Goal: Task Accomplishment & Management: Use online tool/utility

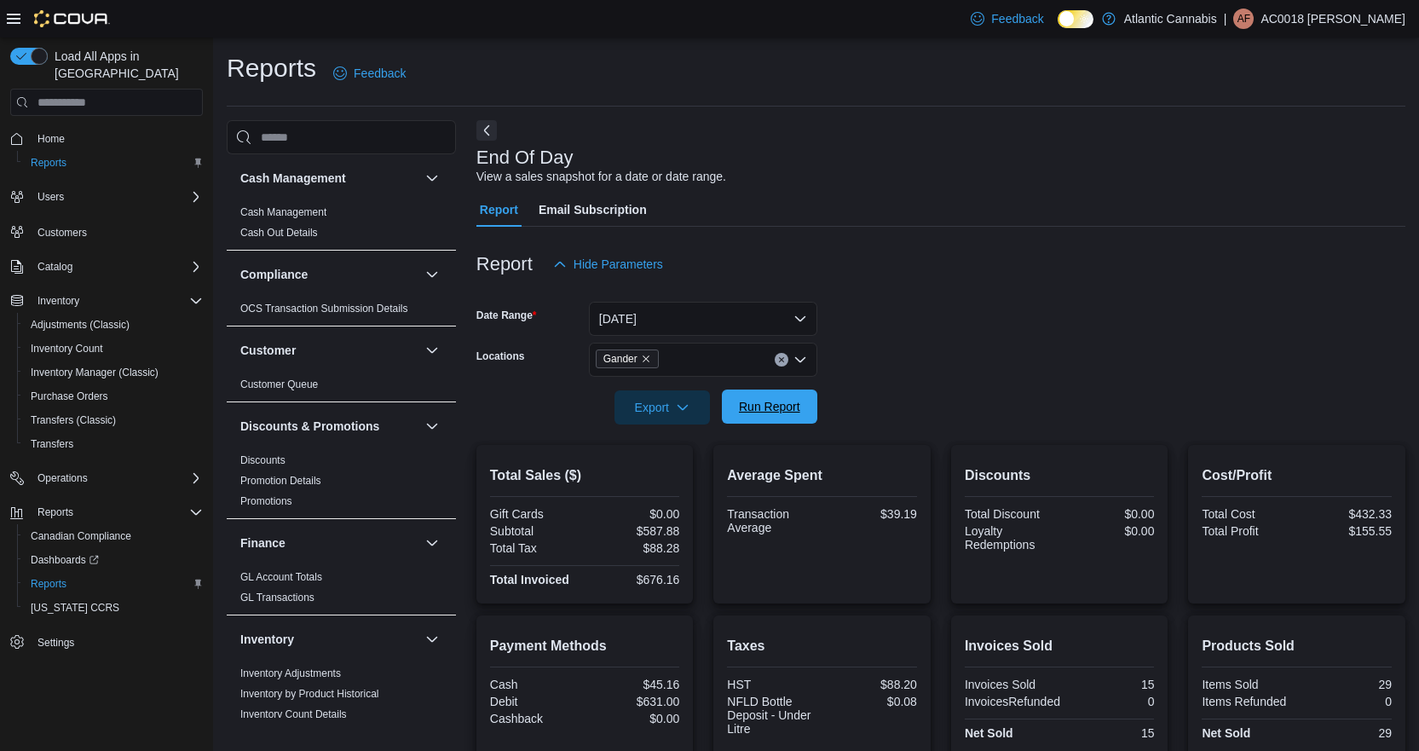
click at [780, 390] on div "Export Run Report" at bounding box center [646, 407] width 341 height 34
click at [783, 402] on span "Run Report" at bounding box center [769, 406] width 61 height 17
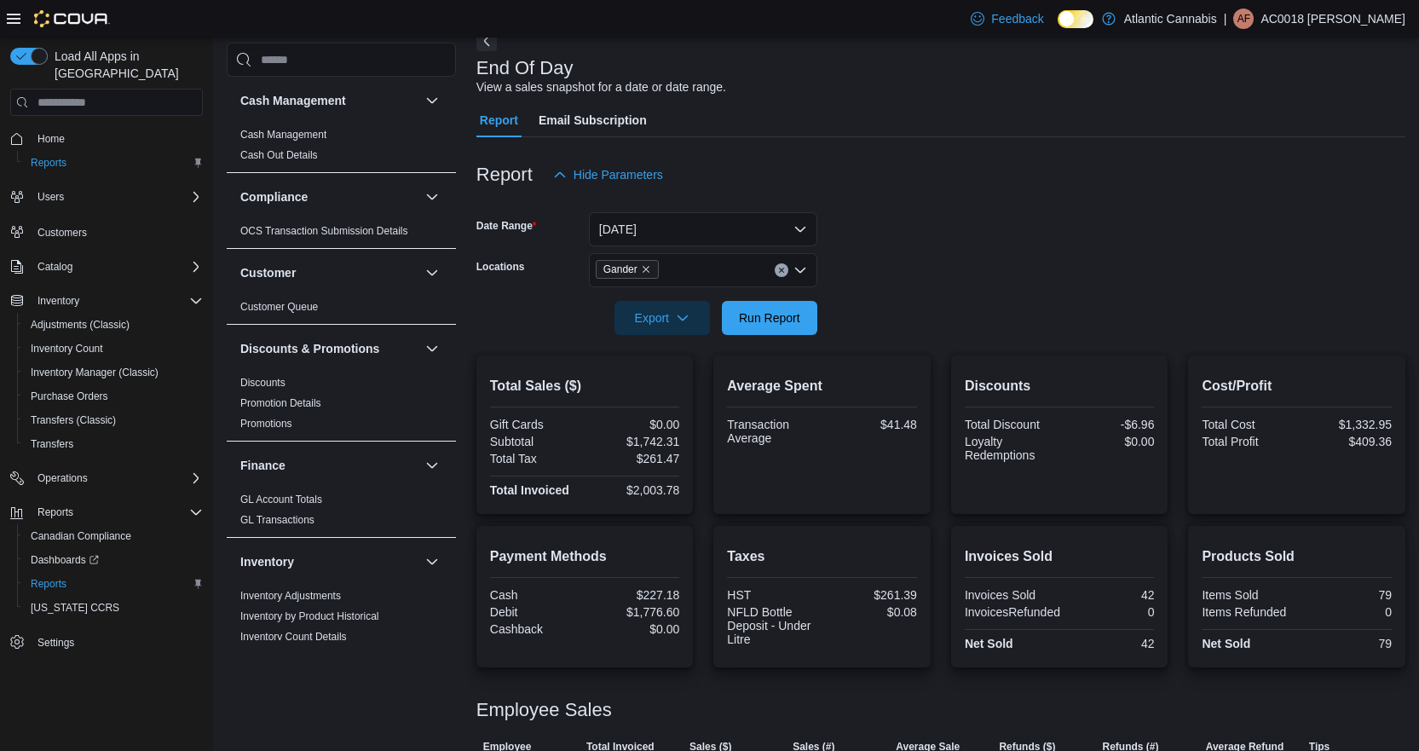
scroll to position [224, 0]
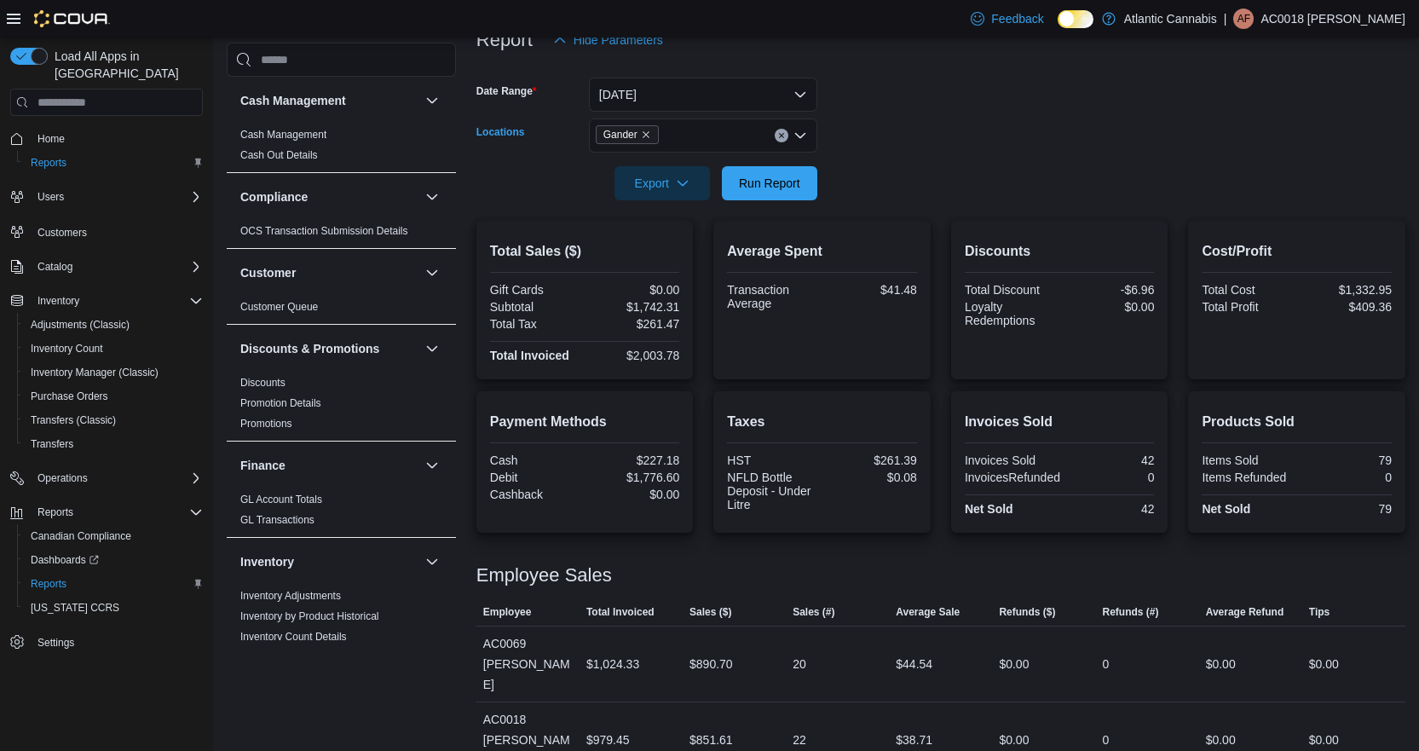
click at [652, 136] on span "Gander" at bounding box center [627, 134] width 63 height 19
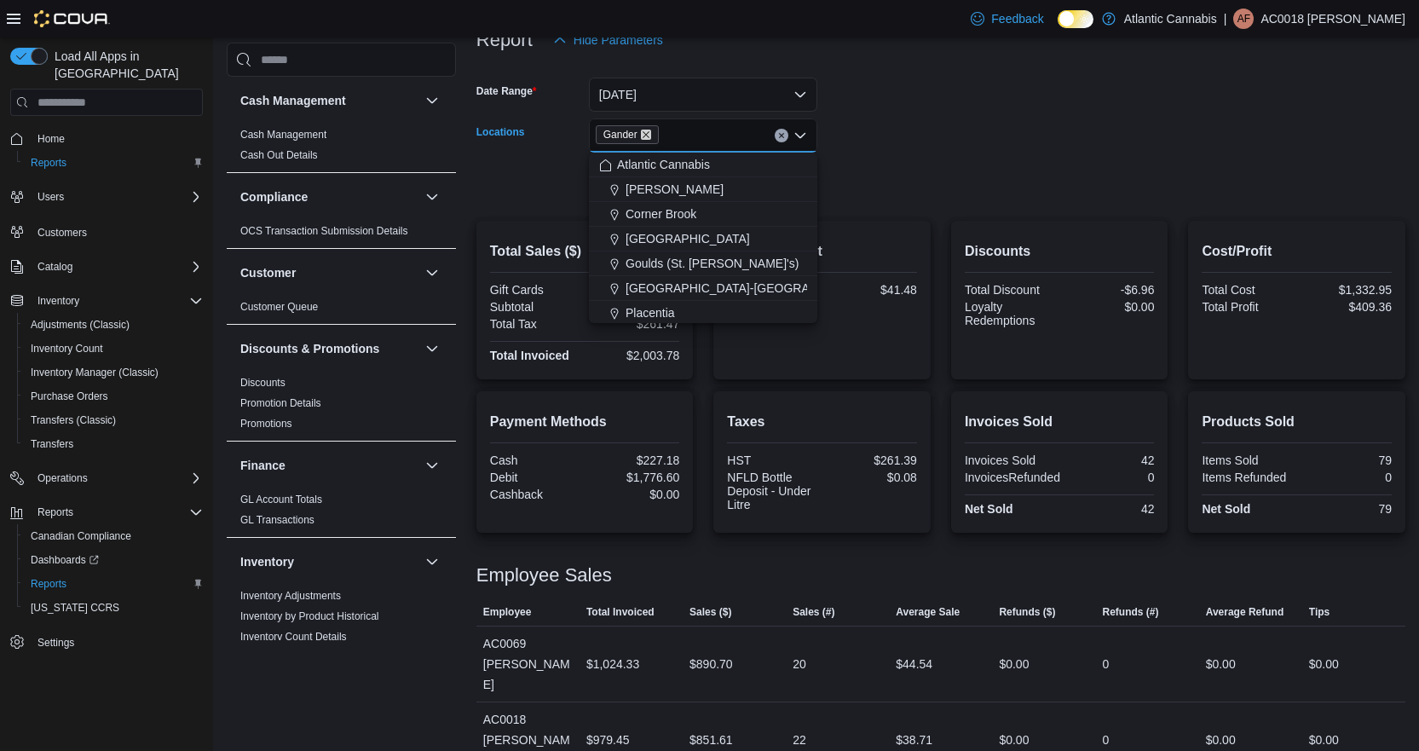
click at [648, 133] on icon "Remove Gander from selection in this group" at bounding box center [645, 134] width 7 height 7
click at [657, 136] on div "All Locations Combo box. Selected. Combo box input. All Locations. Type some te…" at bounding box center [703, 135] width 228 height 34
click at [664, 308] on span "[GEOGRAPHIC_DATA]-[GEOGRAPHIC_DATA]" at bounding box center [751, 312] width 252 height 17
click at [1024, 153] on div at bounding box center [940, 160] width 929 height 14
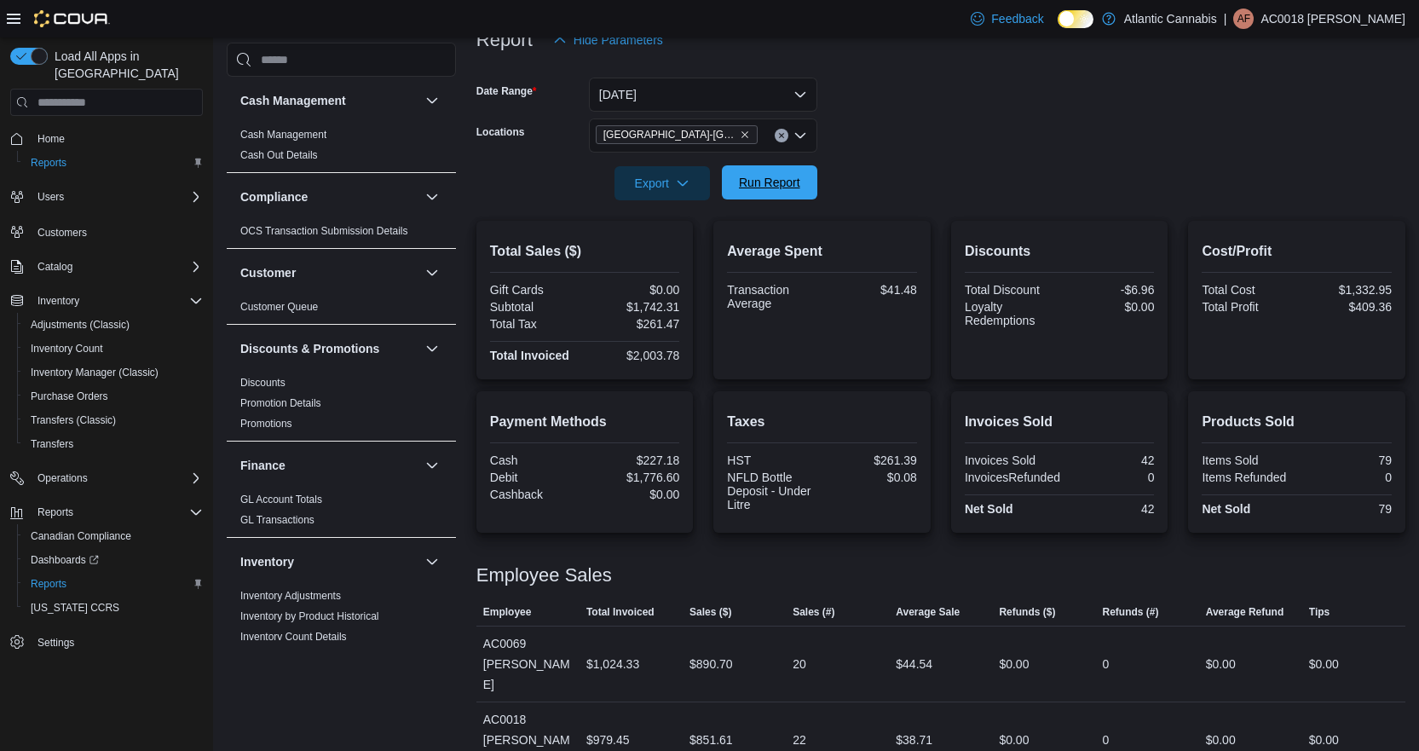
click at [769, 175] on span "Run Report" at bounding box center [769, 182] width 75 height 34
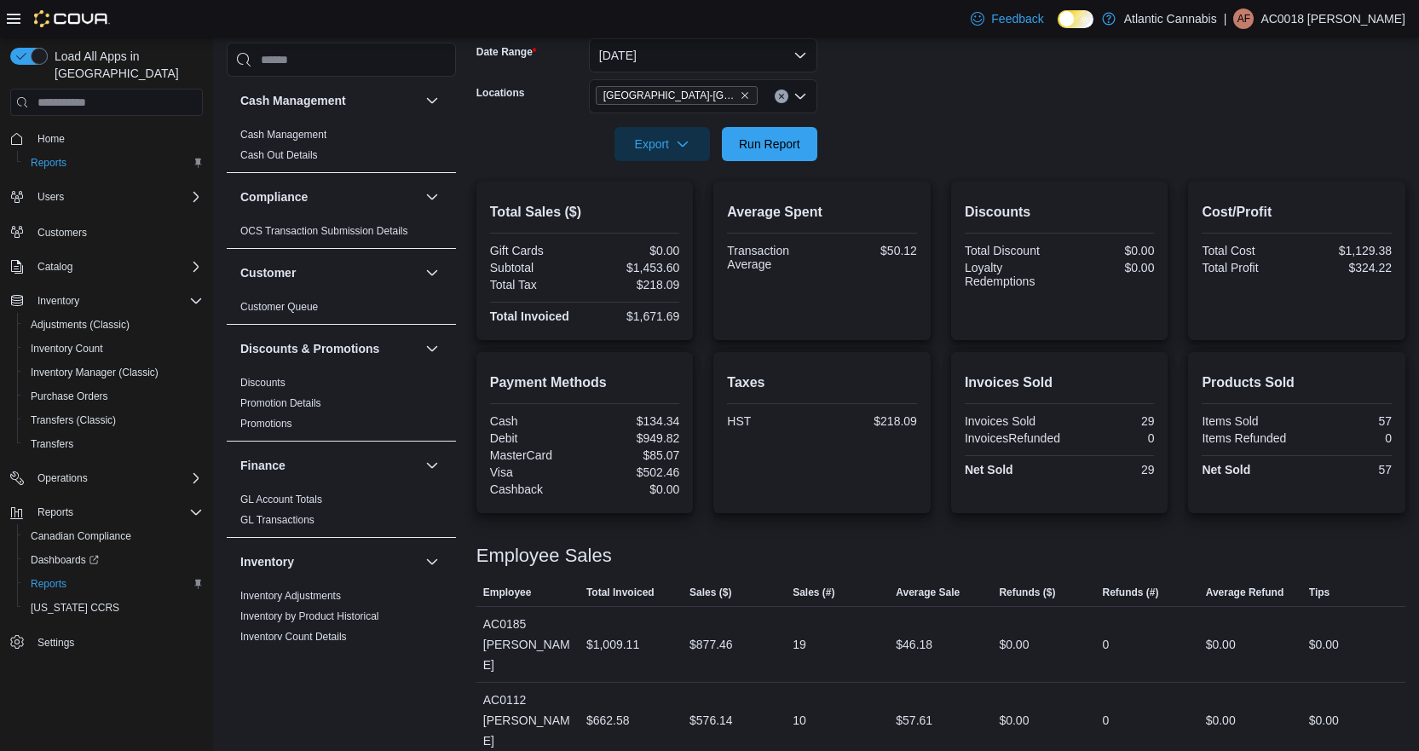
scroll to position [264, 0]
drag, startPoint x: 892, startPoint y: 700, endPoint x: 961, endPoint y: 697, distance: 69.1
click at [961, 697] on tr "Employee AC0112 [PERSON_NAME] Total Invoiced $662.58 Sales ($) $576.14 Sales (#…" at bounding box center [940, 720] width 929 height 76
click at [949, 708] on div "$57.61" at bounding box center [940, 719] width 103 height 34
click at [740, 96] on icon "Remove Grand Falls-Windsor from selection in this group" at bounding box center [745, 94] width 10 height 10
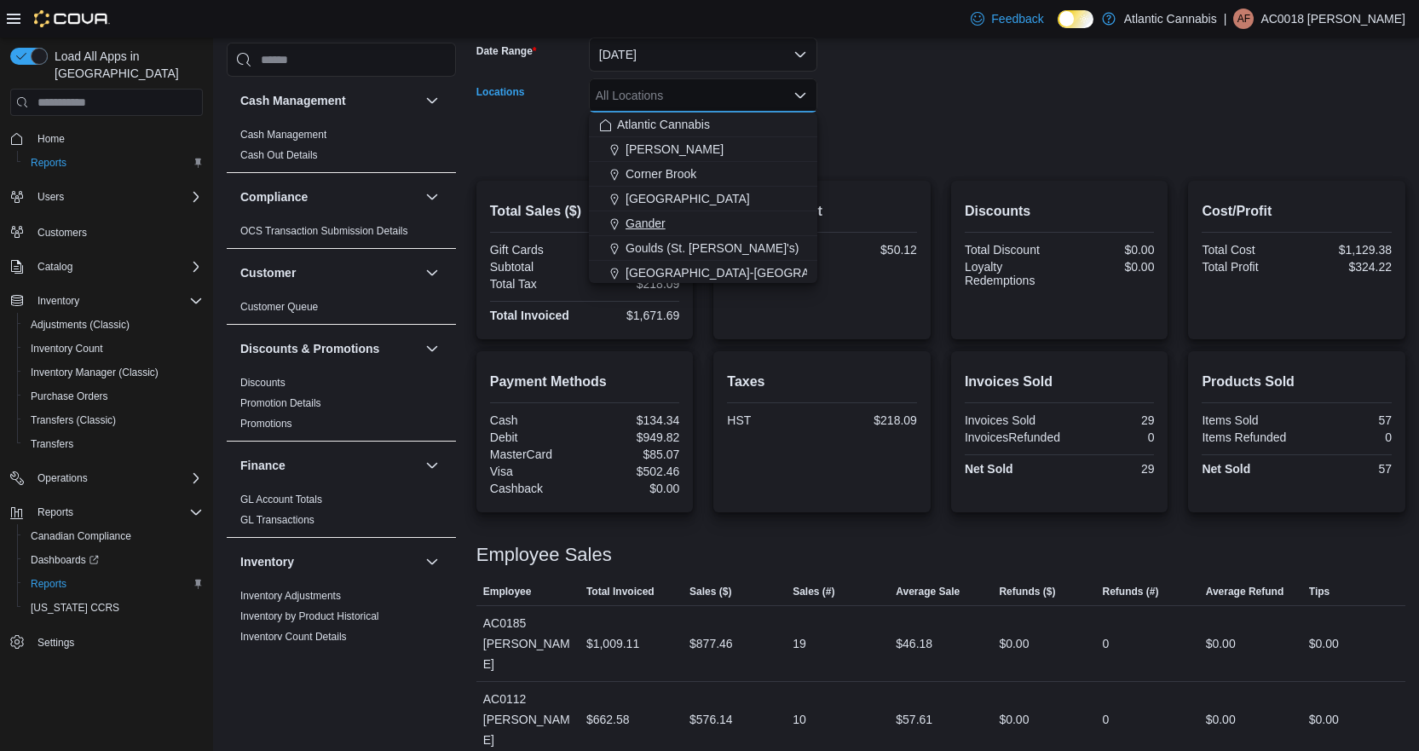
click at [648, 216] on span "Gander" at bounding box center [645, 223] width 40 height 17
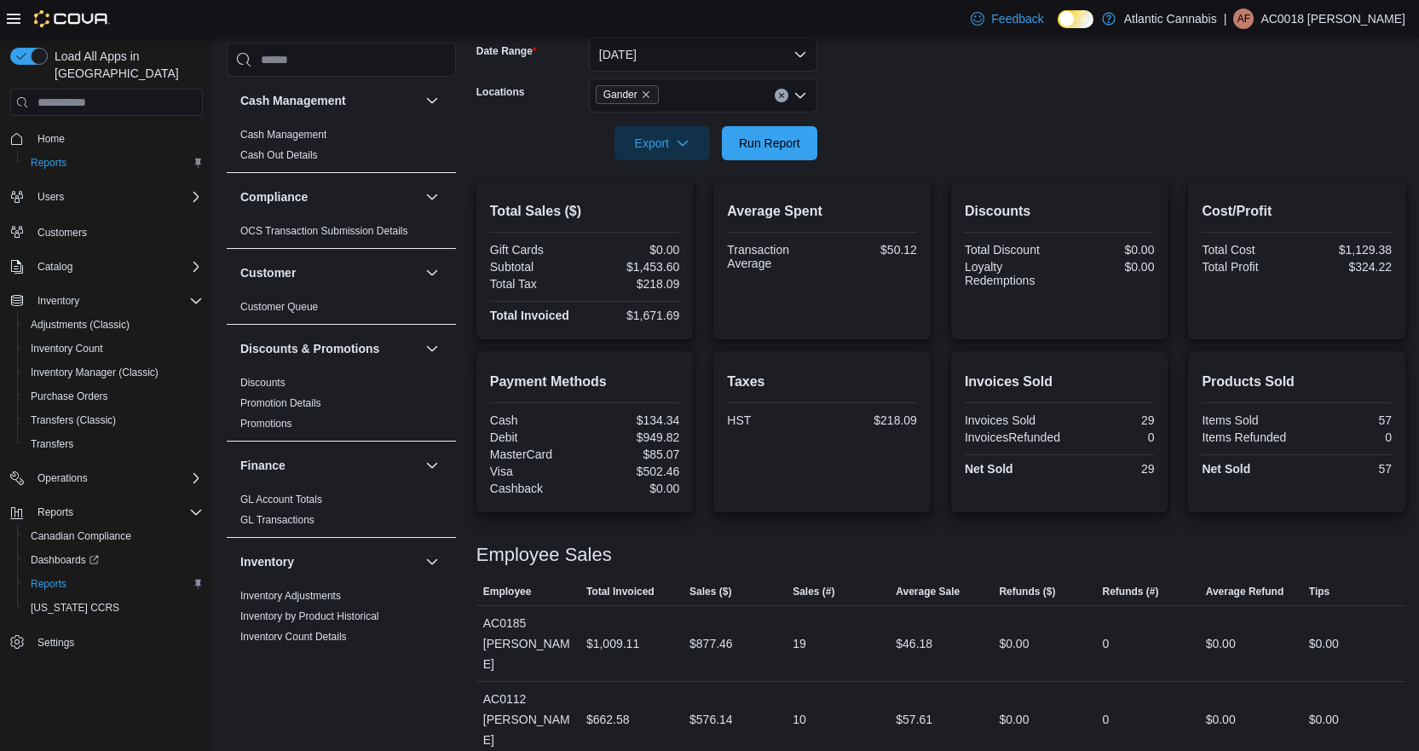
click at [1097, 162] on div at bounding box center [940, 170] width 929 height 20
click at [785, 137] on span "Run Report" at bounding box center [769, 142] width 61 height 17
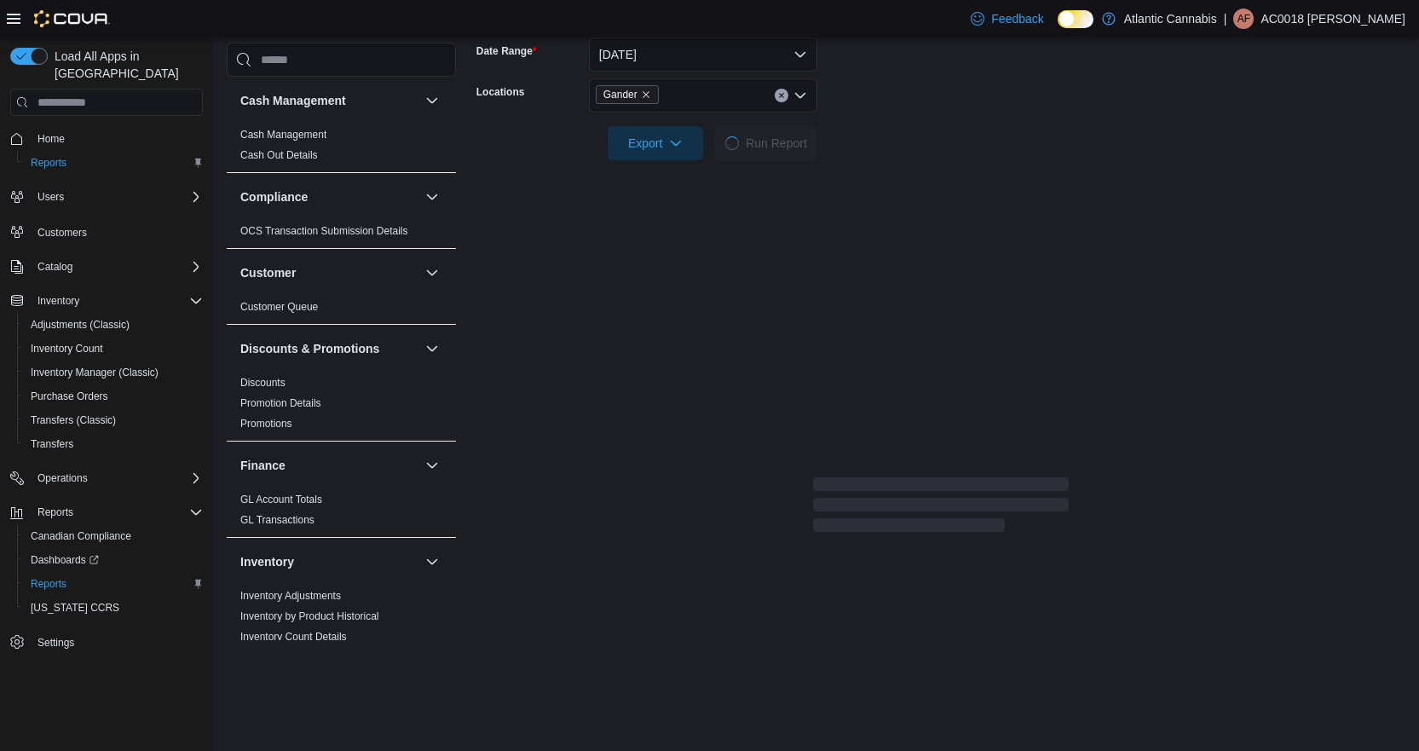
scroll to position [224, 0]
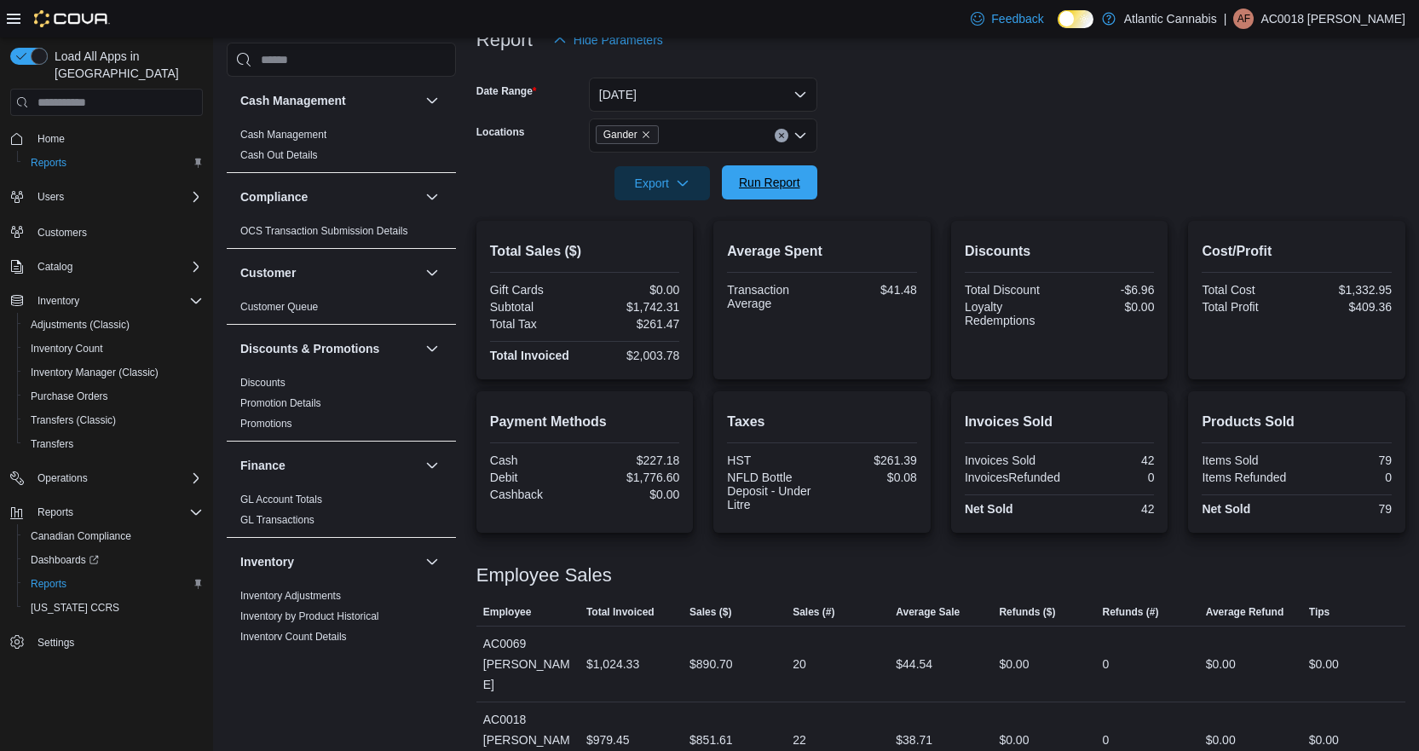
click at [756, 177] on span "Run Report" at bounding box center [769, 182] width 61 height 17
click at [679, 89] on button "[DATE]" at bounding box center [703, 95] width 228 height 34
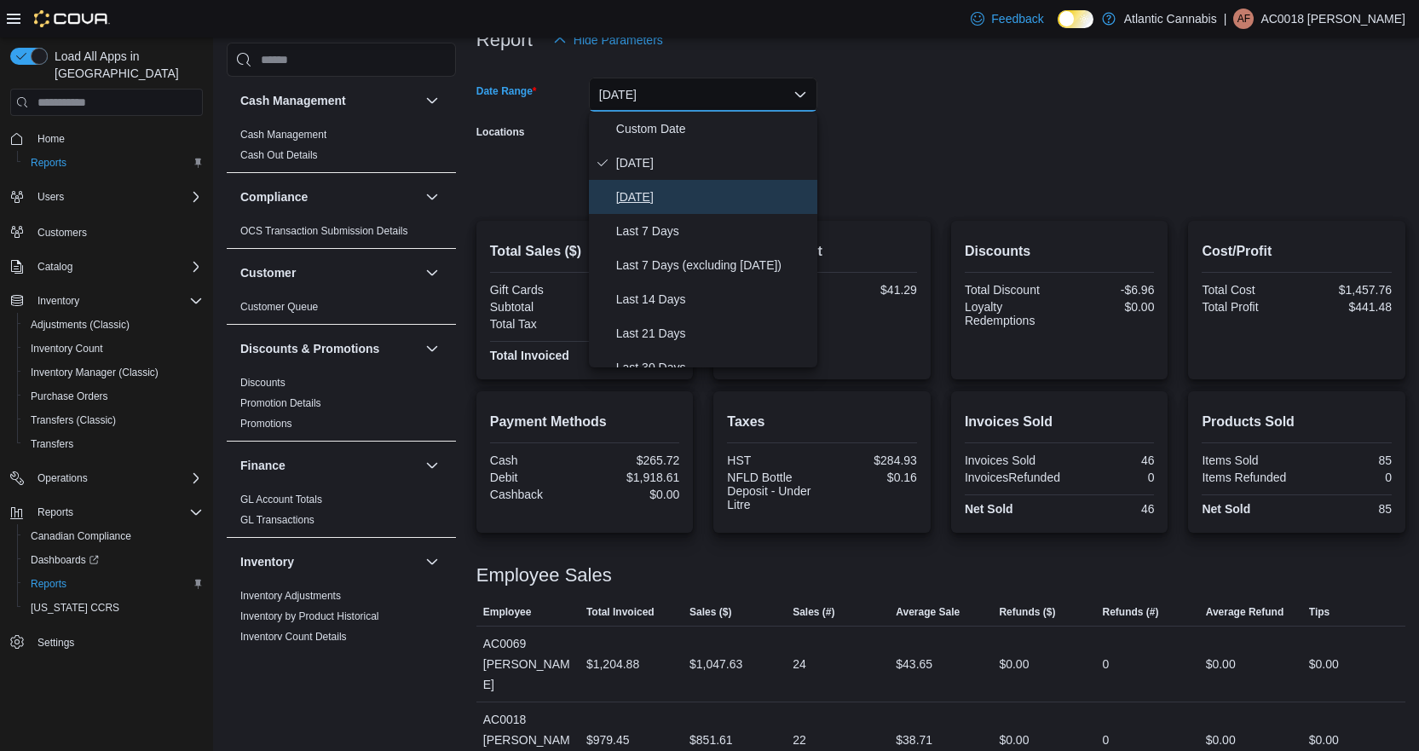
click at [645, 199] on span "[DATE]" at bounding box center [713, 197] width 194 height 20
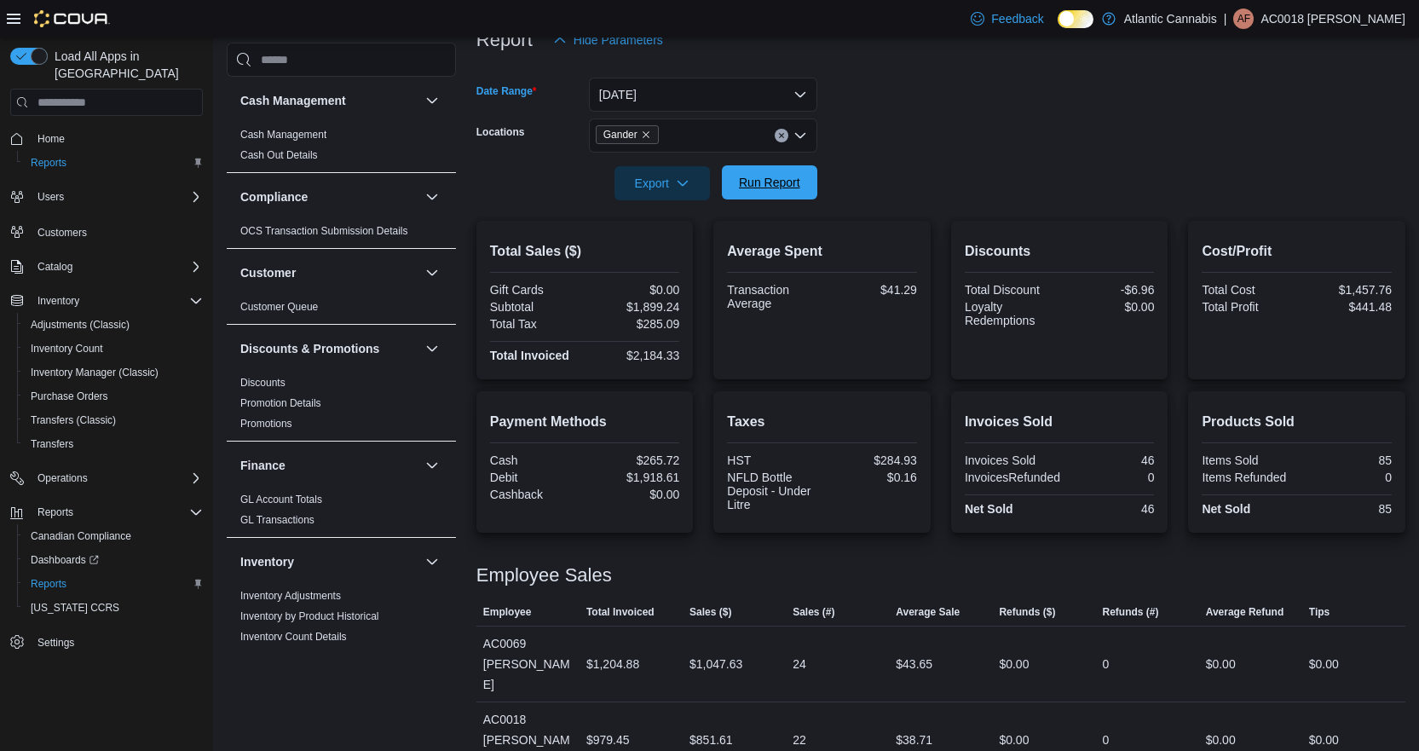
click at [756, 172] on span "Run Report" at bounding box center [769, 182] width 75 height 34
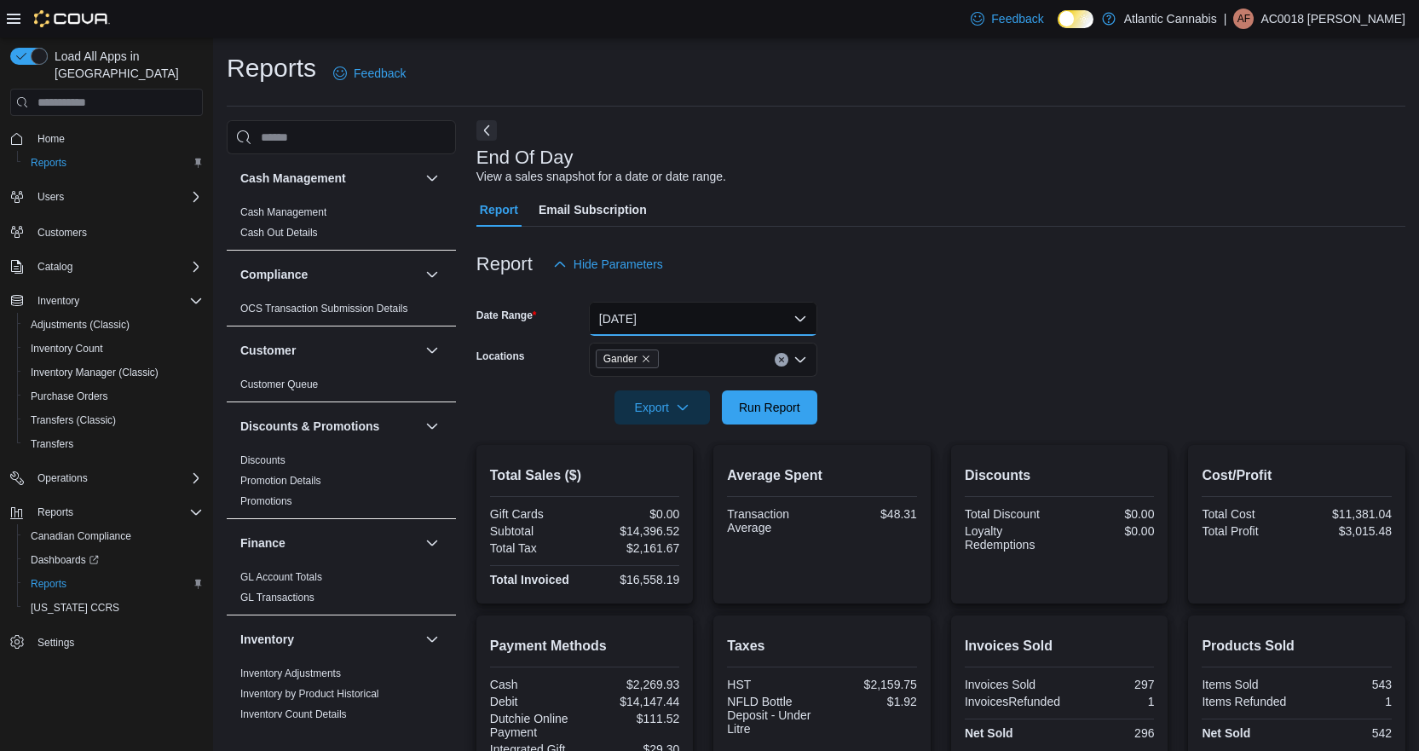
click at [653, 327] on button "[DATE]" at bounding box center [703, 319] width 228 height 34
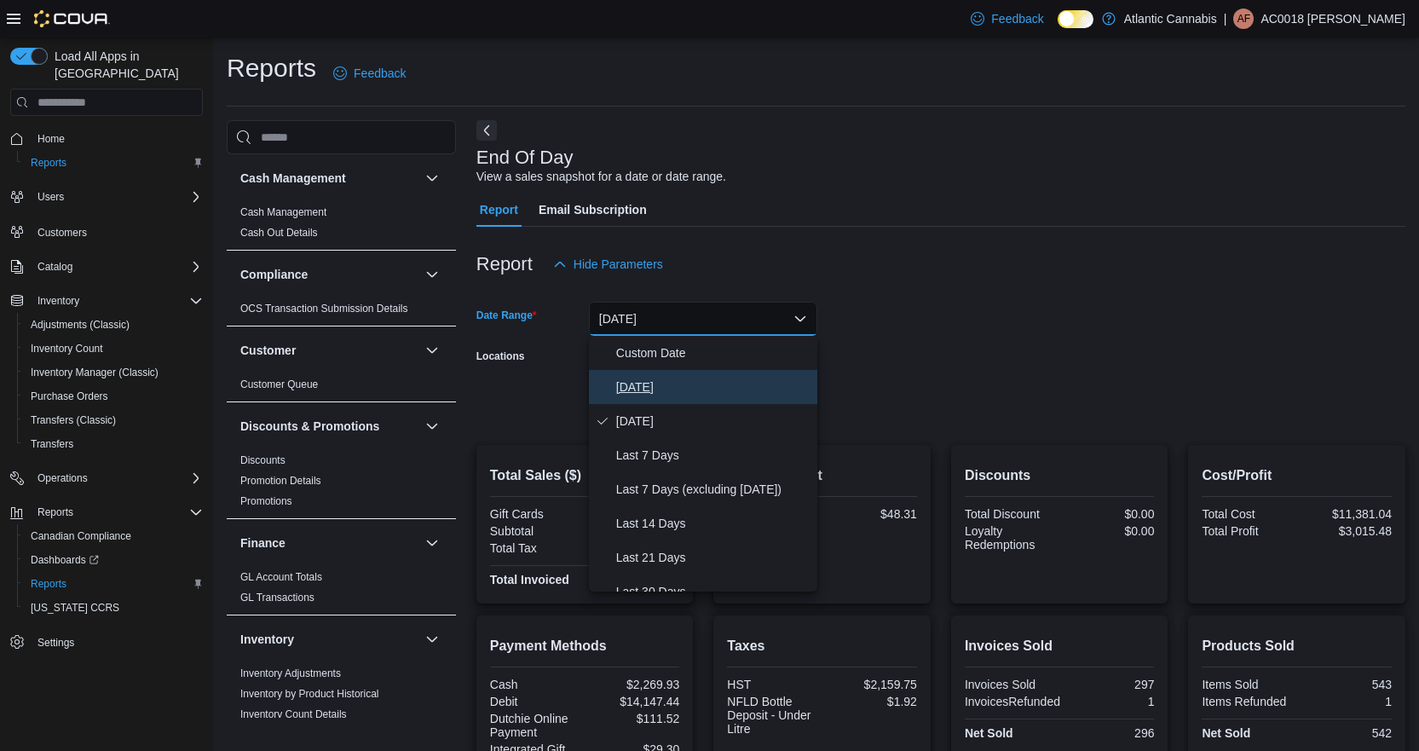
drag, startPoint x: 654, startPoint y: 383, endPoint x: 676, endPoint y: 381, distance: 22.3
click at [655, 383] on span "[DATE]" at bounding box center [713, 387] width 194 height 20
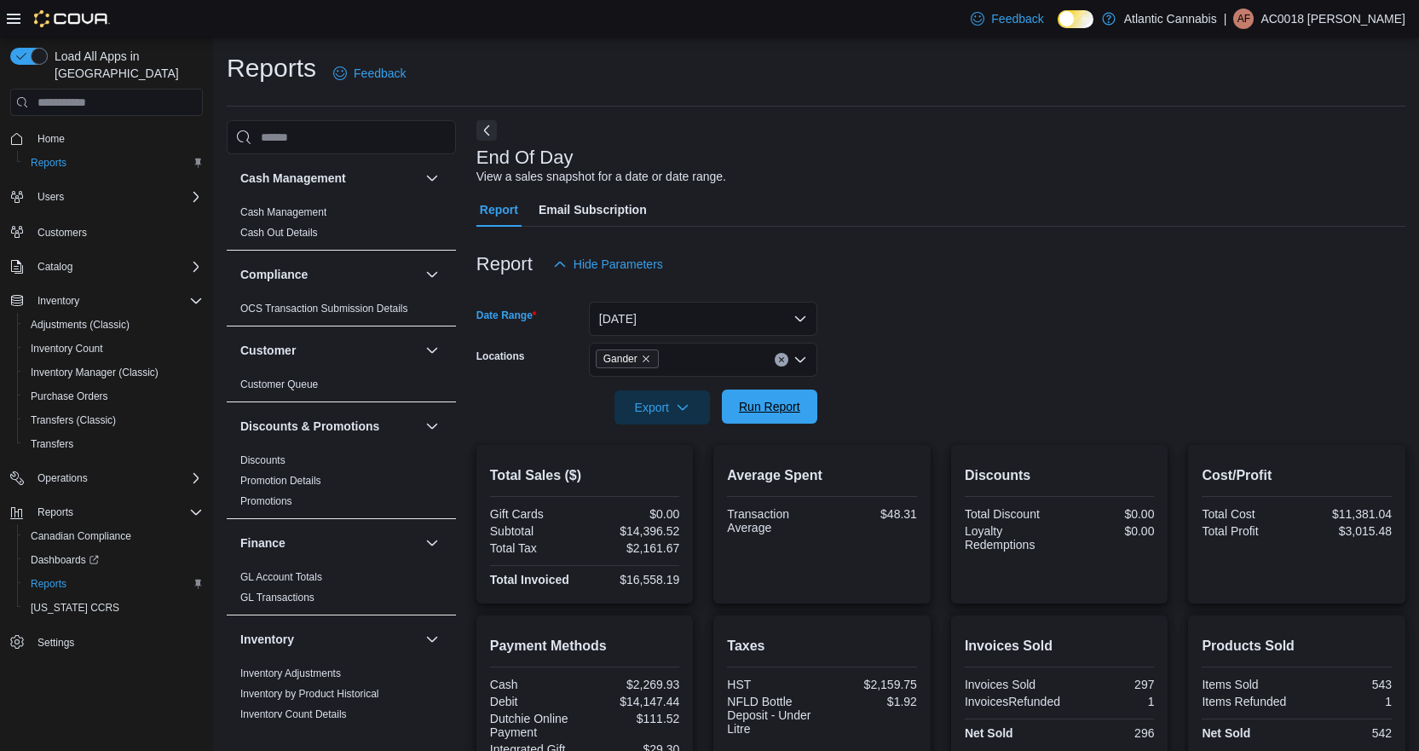
click at [774, 409] on span "Run Report" at bounding box center [769, 406] width 61 height 17
click at [754, 415] on span "Run Report" at bounding box center [769, 406] width 61 height 17
click at [645, 358] on icon "Remove Gander from selection in this group" at bounding box center [646, 359] width 10 height 10
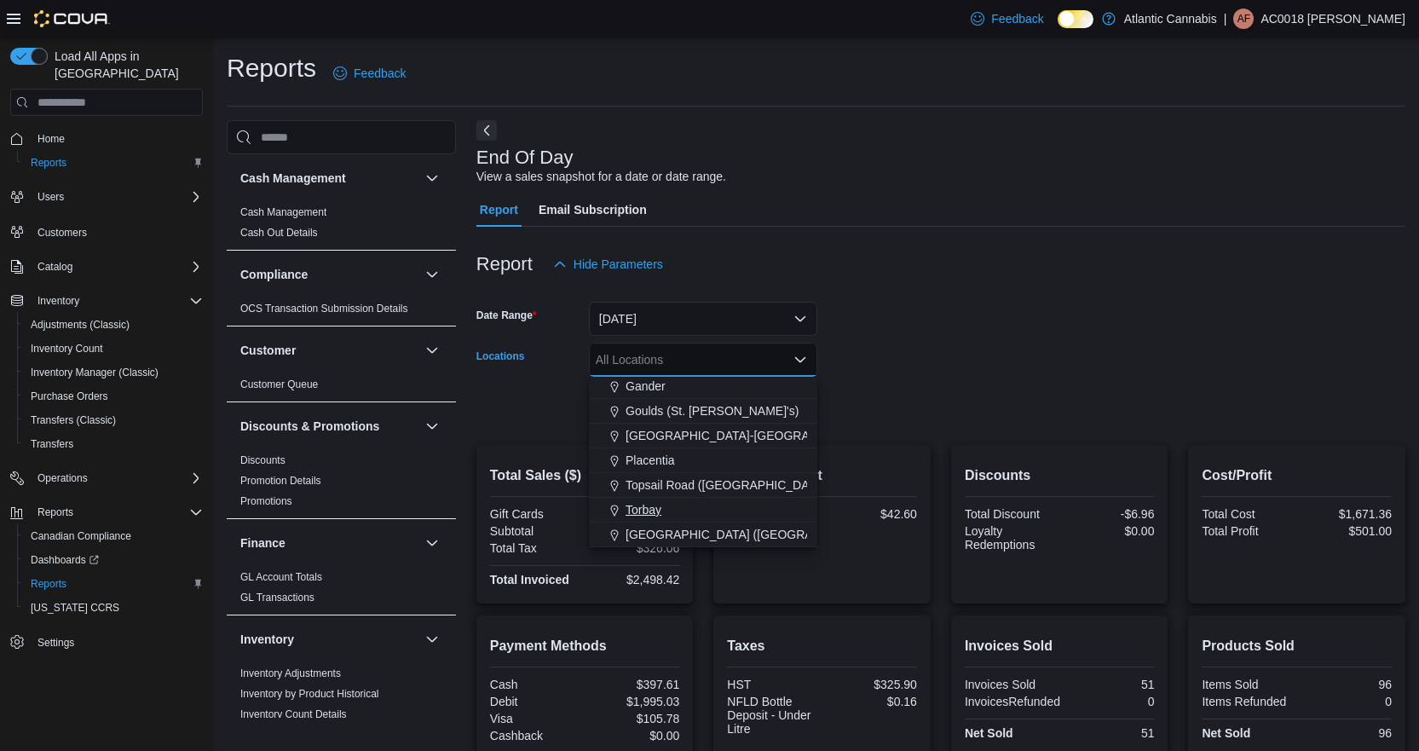
click at [659, 513] on span "Torbay" at bounding box center [643, 509] width 36 height 17
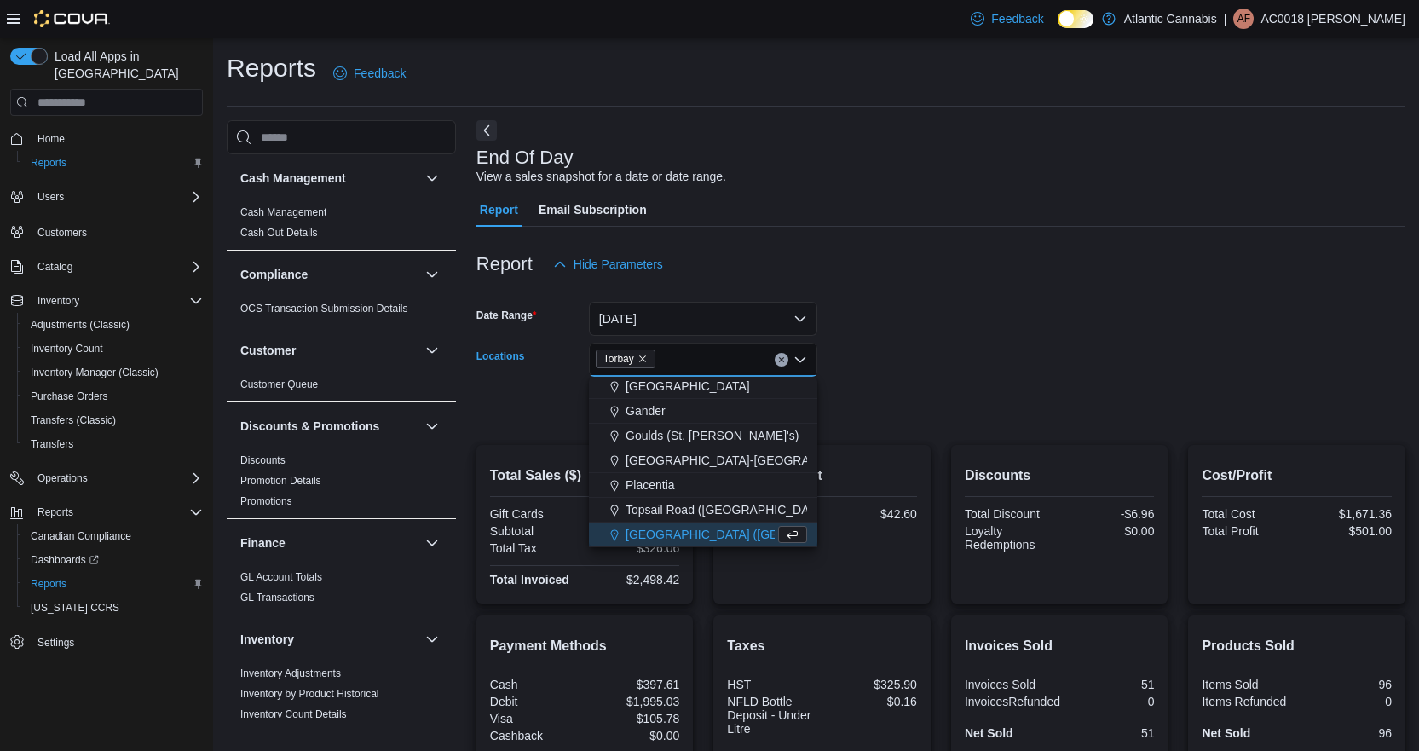
scroll to position [77, 0]
click at [1234, 245] on div at bounding box center [940, 237] width 929 height 20
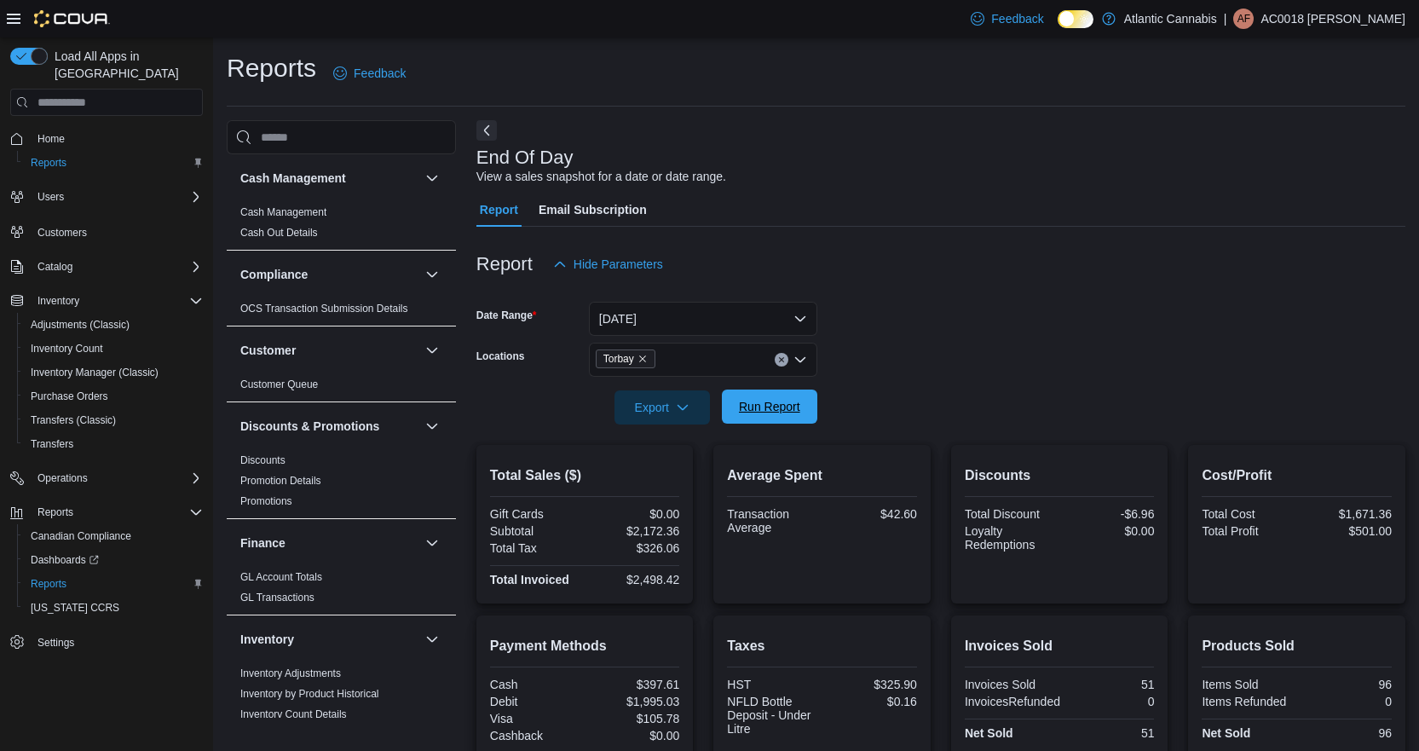
click at [793, 404] on span "Run Report" at bounding box center [769, 406] width 61 height 17
click at [644, 360] on icon "Remove Torbay from selection in this group" at bounding box center [642, 358] width 7 height 7
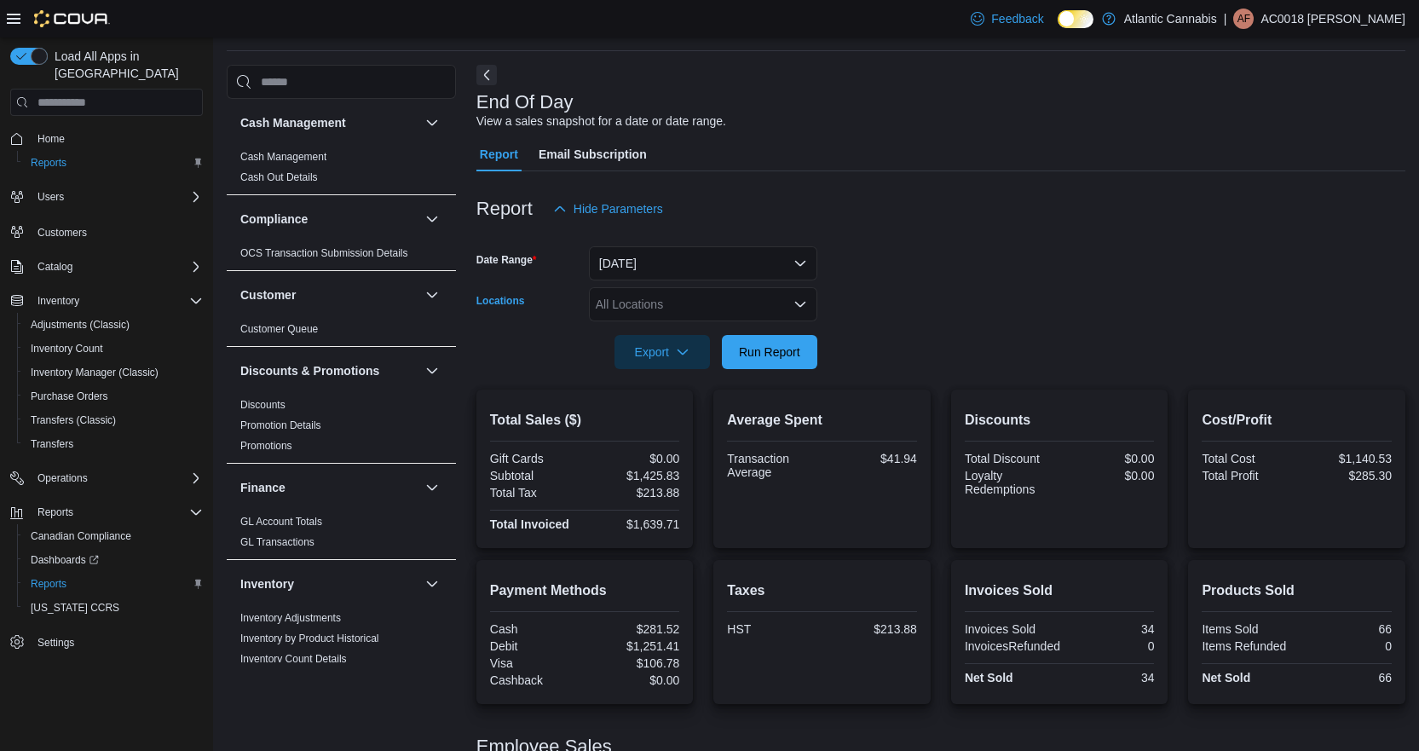
scroll to position [85, 0]
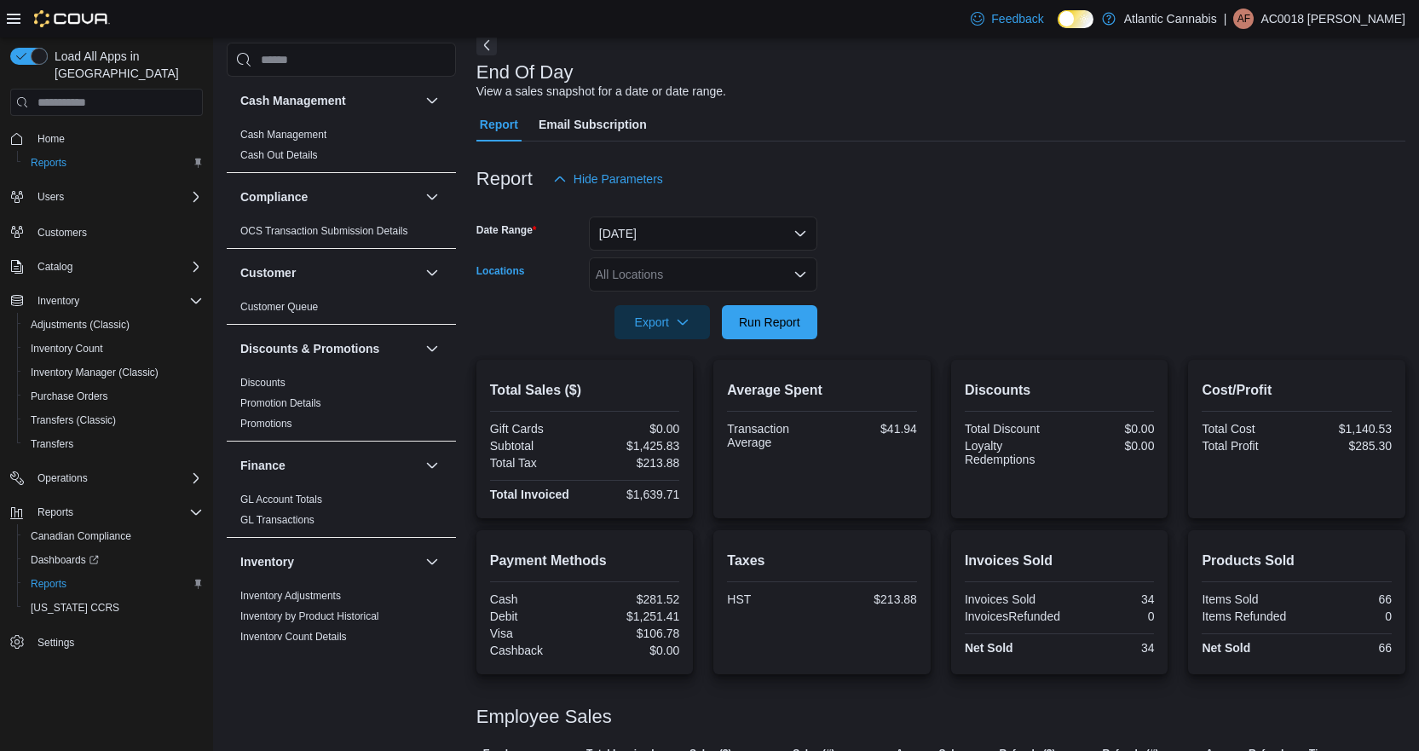
click at [648, 279] on div "All Locations Combo box. Selected. Combo box input. All Locations. Type some te…" at bounding box center [703, 274] width 228 height 34
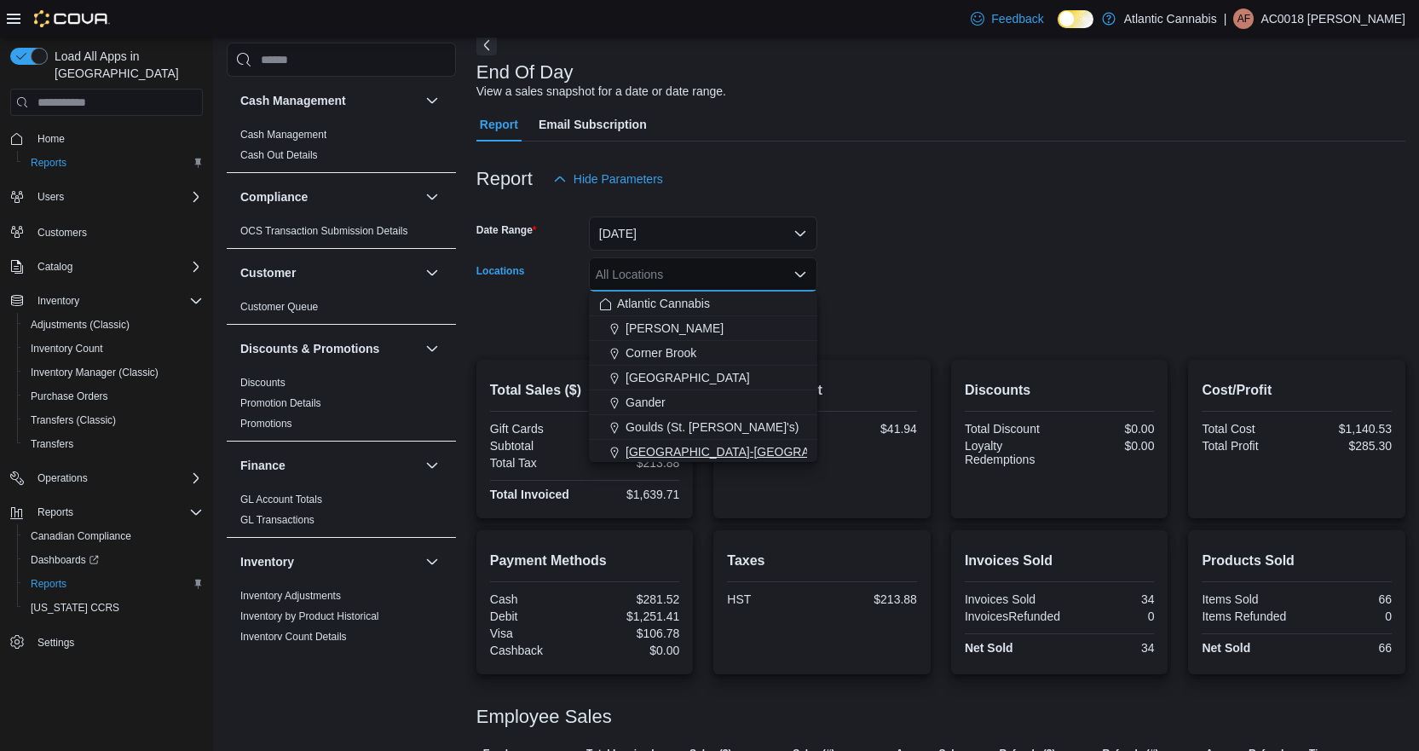
click at [653, 451] on span "[GEOGRAPHIC_DATA]-[GEOGRAPHIC_DATA]" at bounding box center [751, 451] width 252 height 17
click at [843, 330] on form "Date Range [DATE] Locations [GEOGRAPHIC_DATA]-[GEOGRAPHIC_DATA] Combo box. Sele…" at bounding box center [940, 267] width 929 height 143
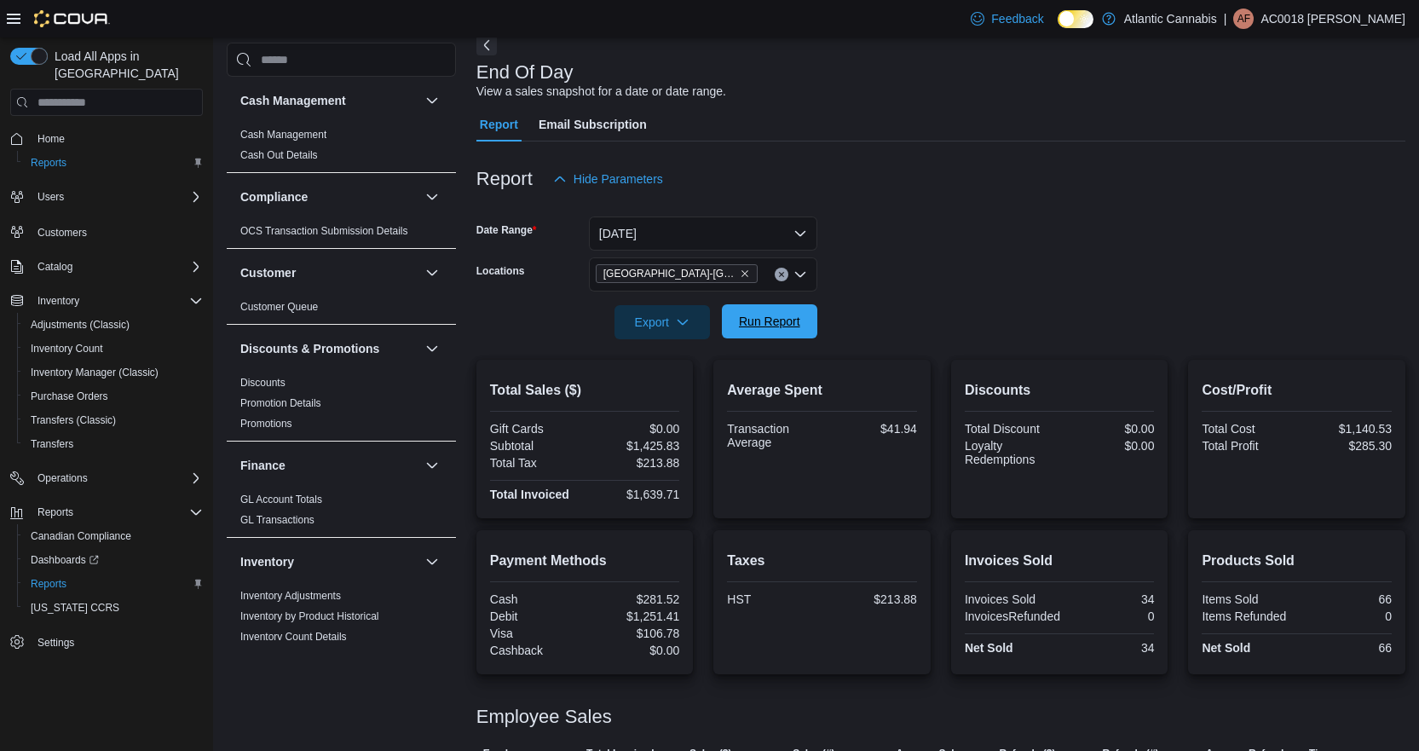
click at [767, 331] on span "Run Report" at bounding box center [769, 321] width 75 height 34
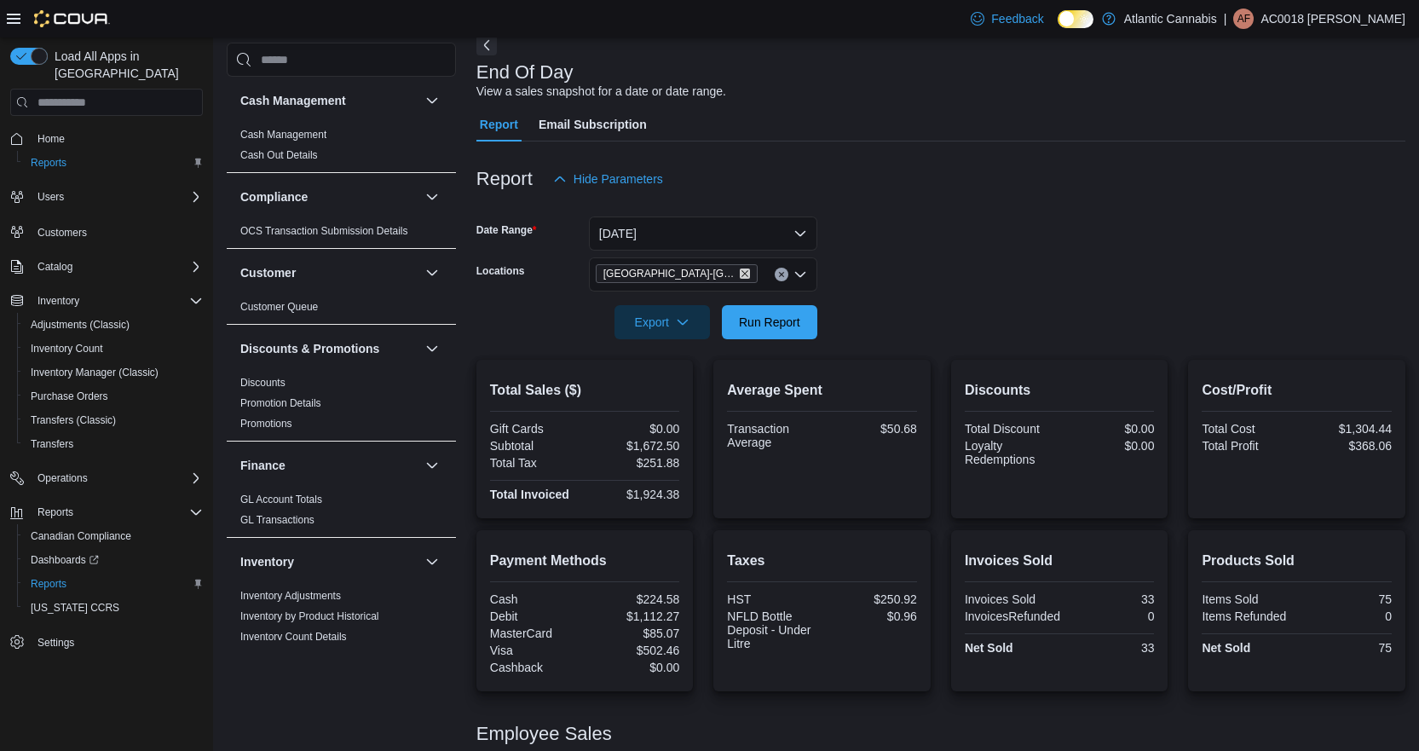
click at [740, 275] on icon "Remove Grand Falls-Windsor from selection in this group" at bounding box center [745, 273] width 10 height 10
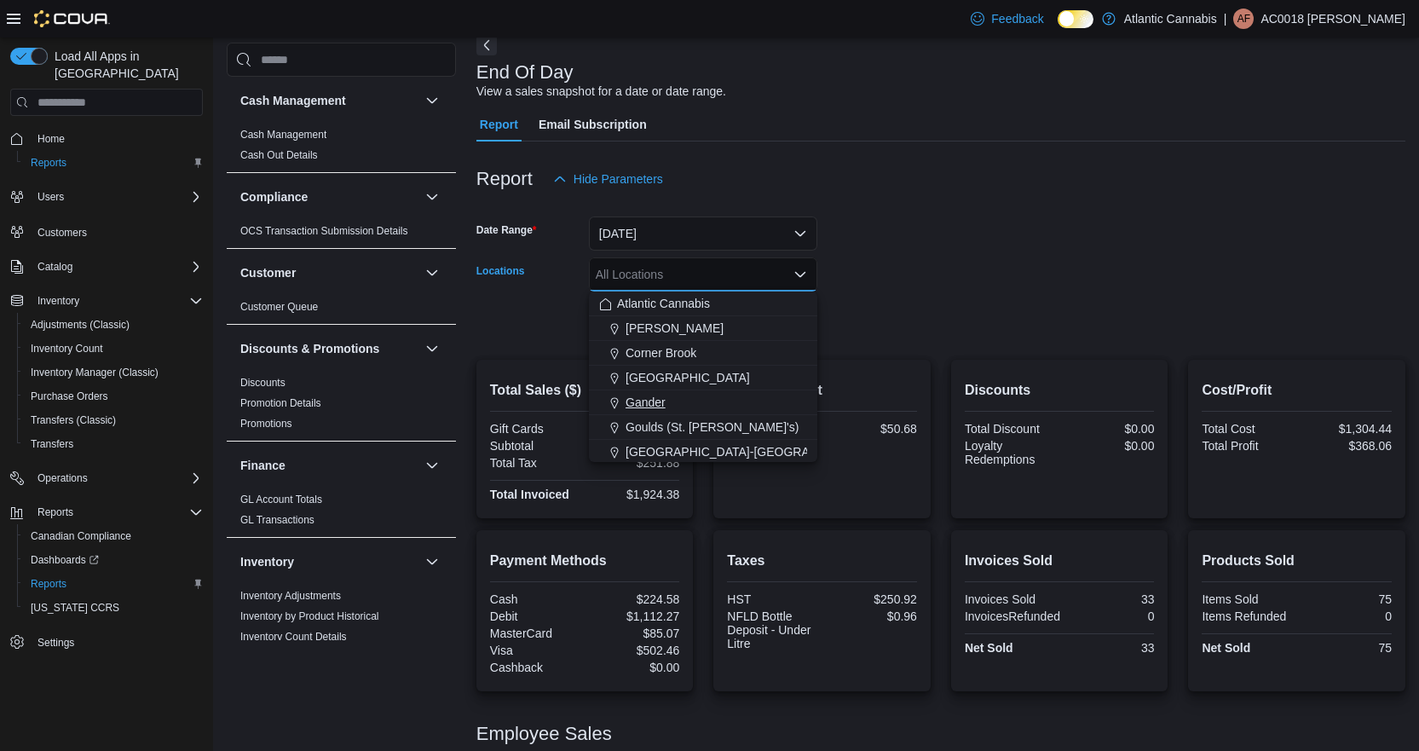
click at [640, 402] on span "Gander" at bounding box center [645, 402] width 40 height 17
click at [853, 304] on div at bounding box center [940, 298] width 929 height 14
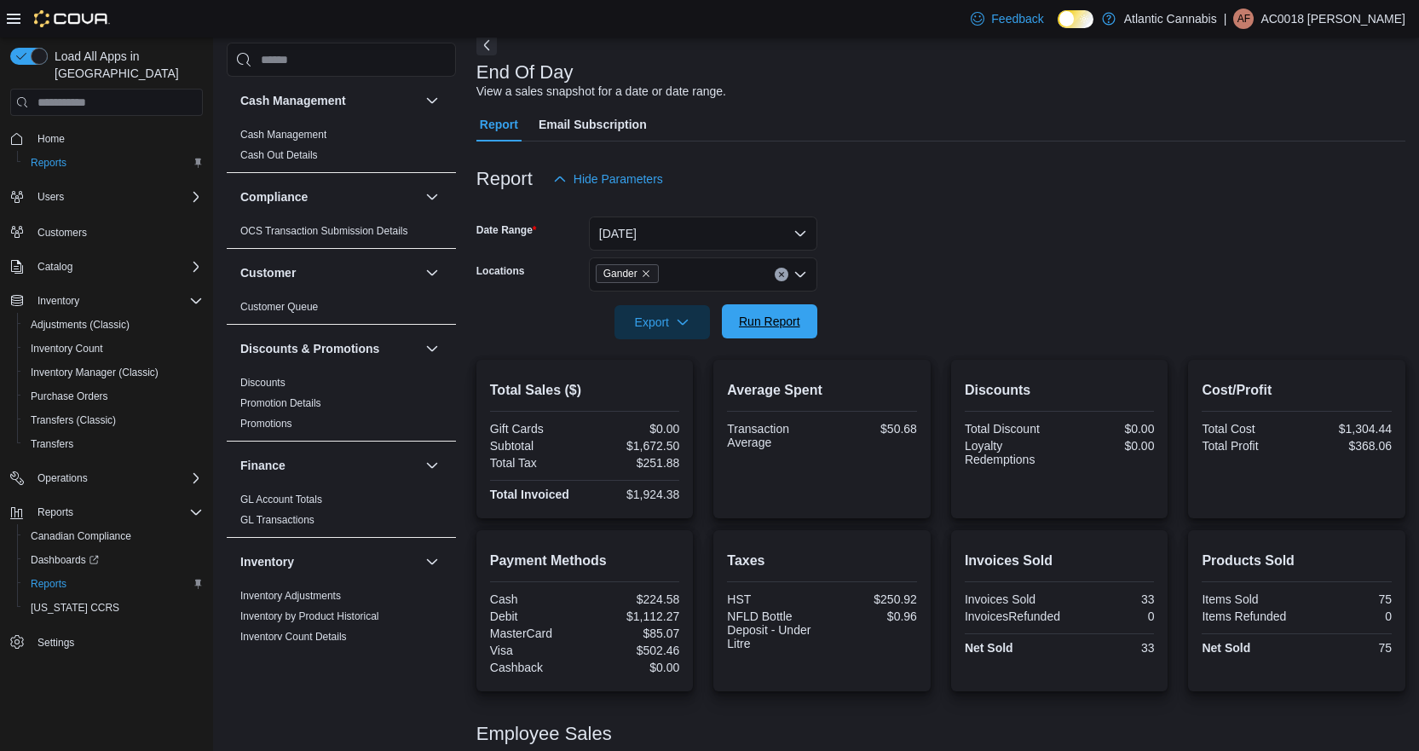
click at [750, 318] on span "Run Report" at bounding box center [769, 321] width 61 height 17
click at [643, 275] on icon "Remove Gander from selection in this group" at bounding box center [645, 273] width 7 height 7
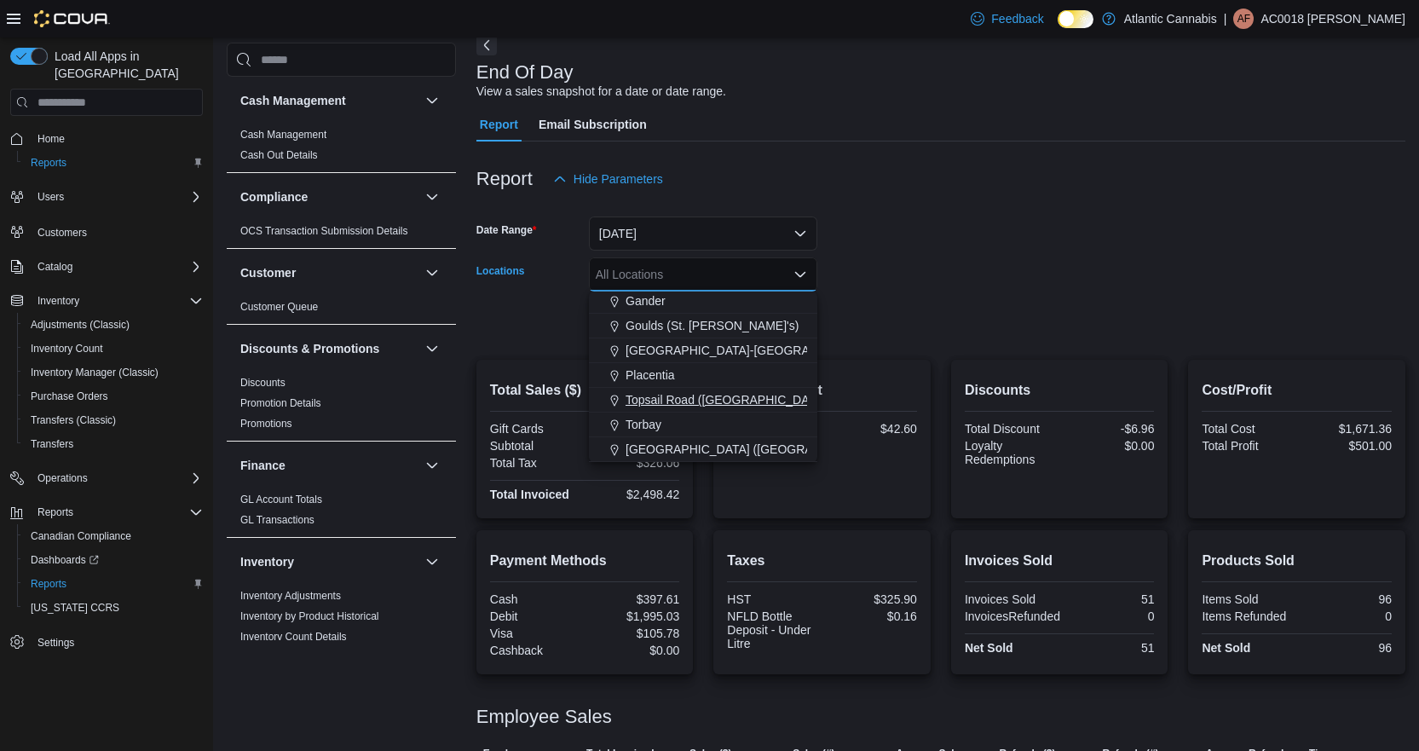
click at [671, 394] on span "Topsail Road ([GEOGRAPHIC_DATA][PERSON_NAME])" at bounding box center [776, 399] width 302 height 17
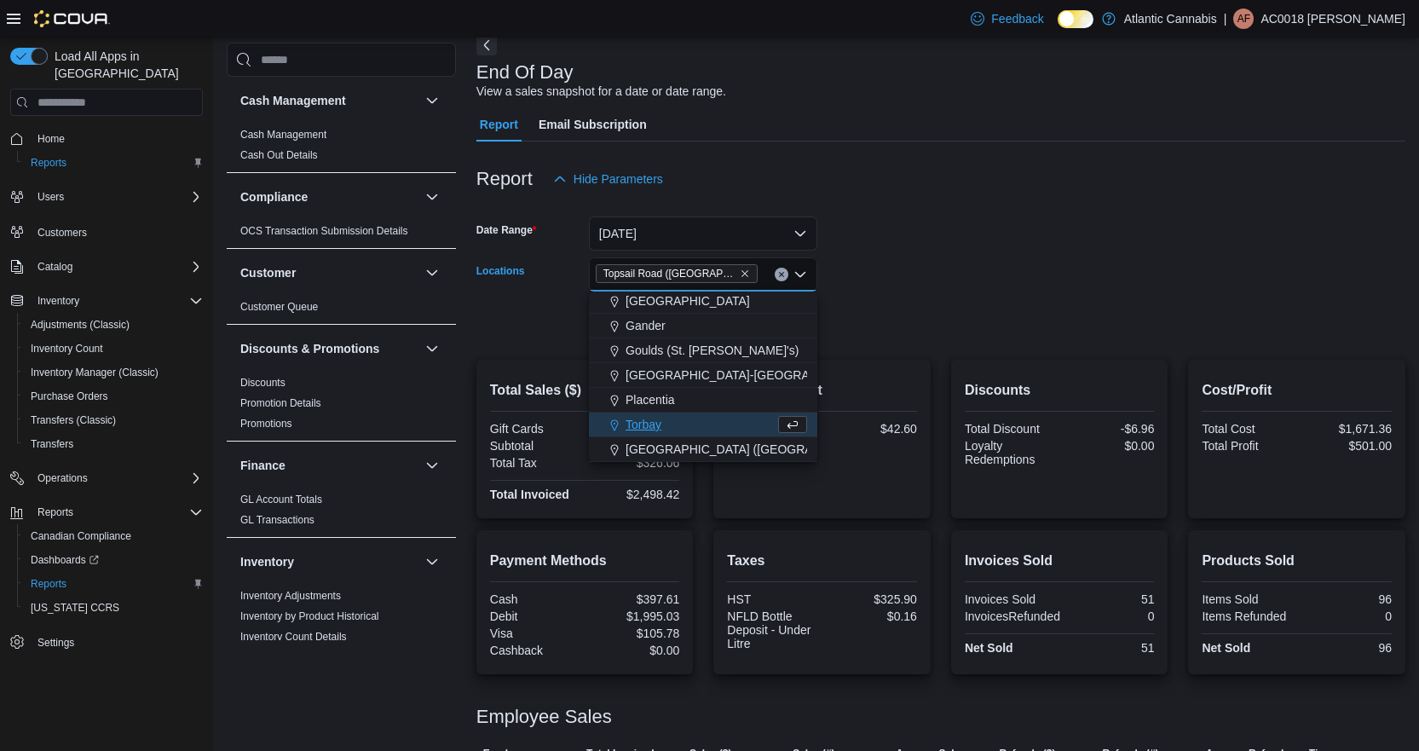
scroll to position [77, 0]
click at [919, 313] on form "Date Range [DATE] Locations [GEOGRAPHIC_DATA] ([GEOGRAPHIC_DATA][PERSON_NAME]) …" at bounding box center [940, 267] width 929 height 143
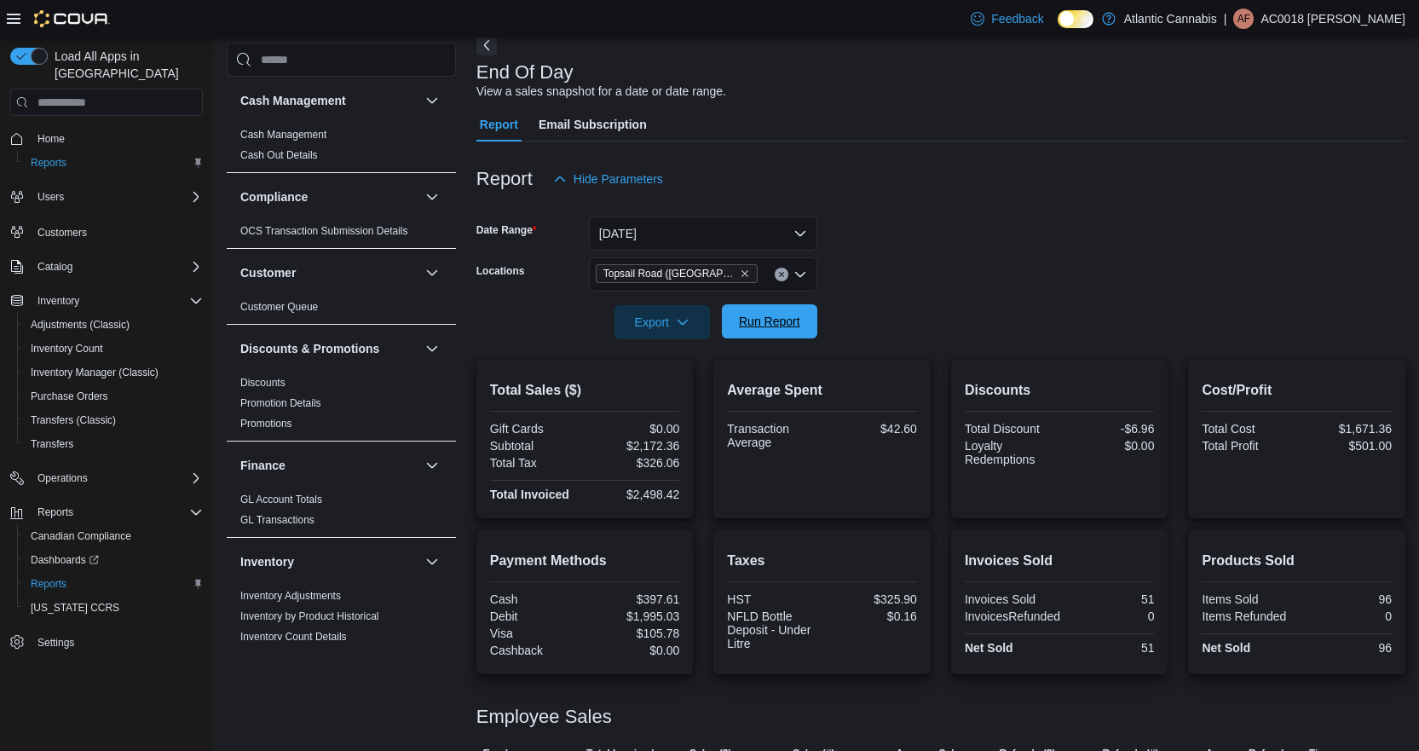
click at [764, 322] on span "Run Report" at bounding box center [769, 321] width 61 height 17
click at [740, 272] on icon "Remove Topsail Road (St. John's) from selection in this group" at bounding box center [745, 273] width 10 height 10
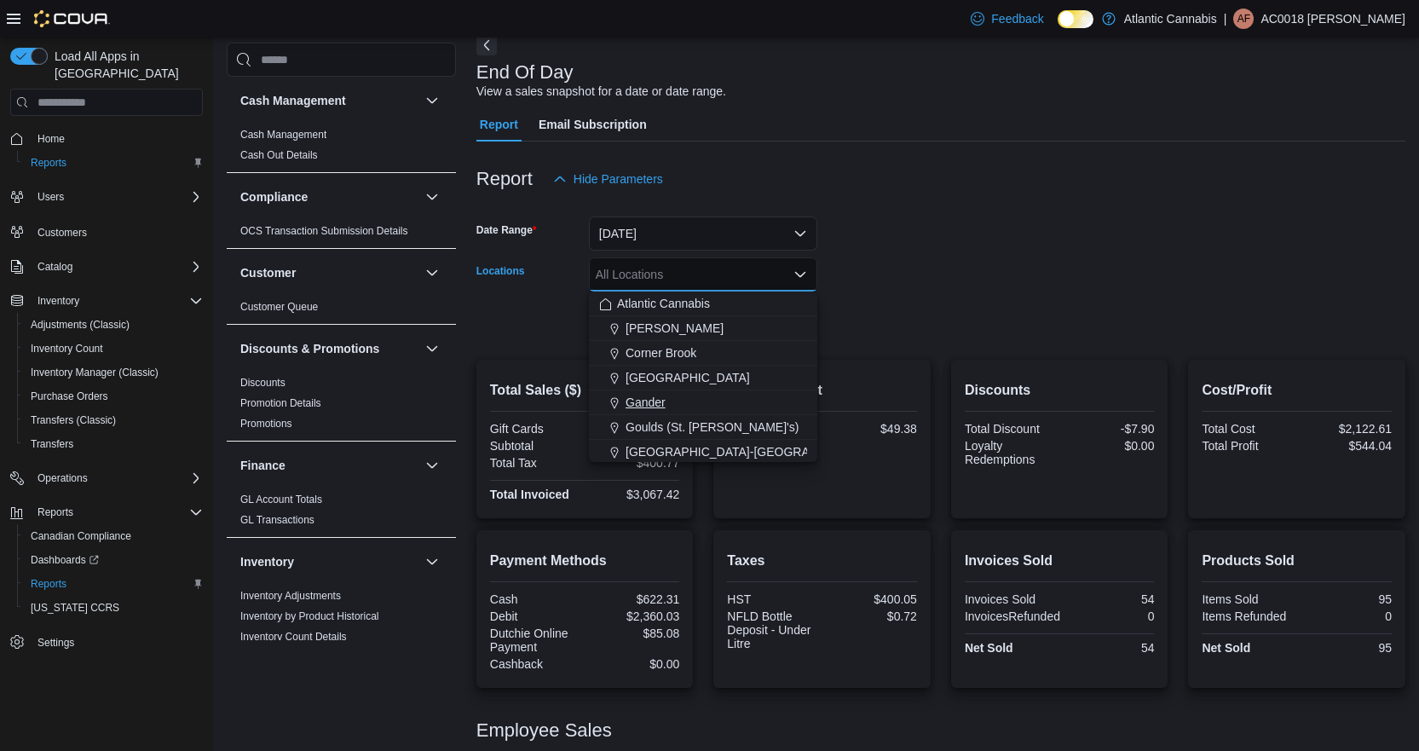
click at [653, 400] on span "Gander" at bounding box center [645, 402] width 40 height 17
drag, startPoint x: 1030, startPoint y: 273, endPoint x: 993, endPoint y: 286, distance: 39.6
click at [1030, 275] on form "Date Range [DATE] Locations [GEOGRAPHIC_DATA] Combo box. Selected. [GEOGRAPHIC_…" at bounding box center [940, 267] width 929 height 143
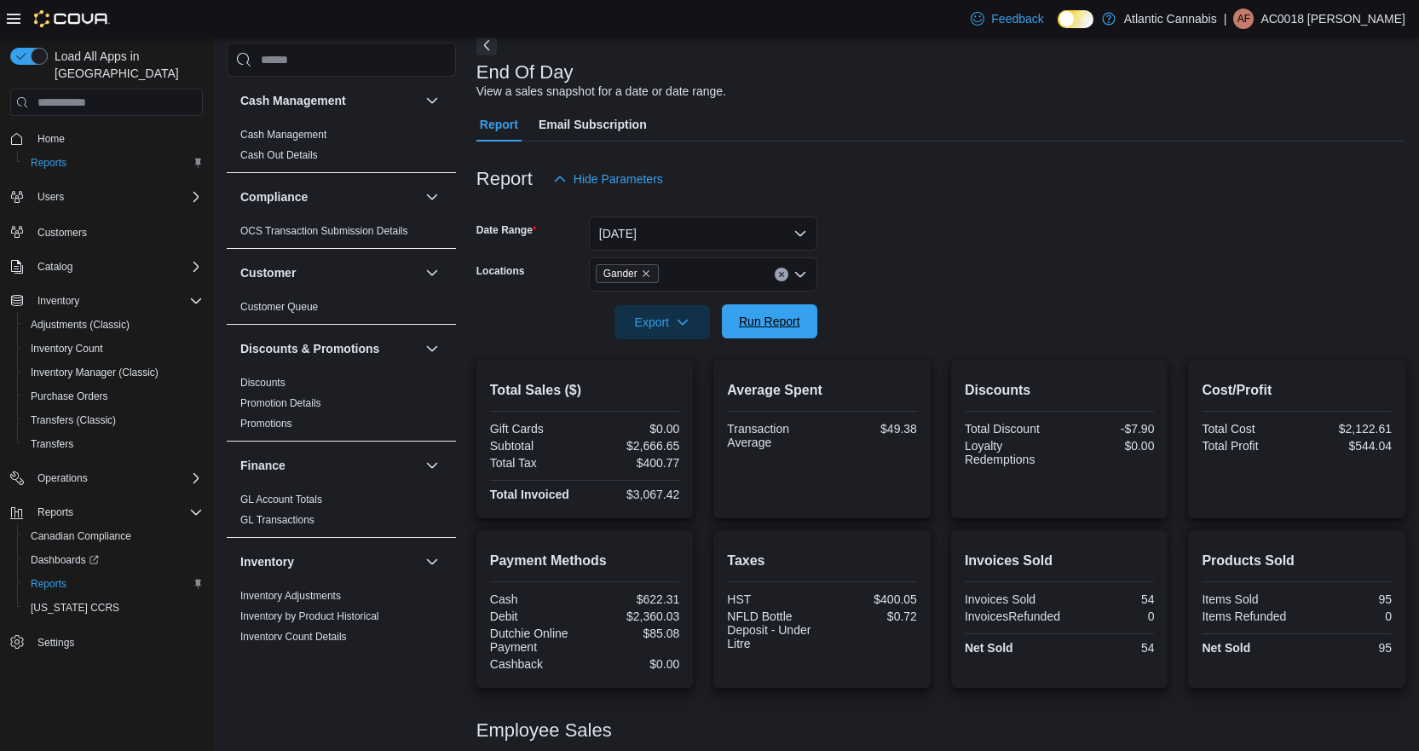
click at [791, 325] on span "Run Report" at bounding box center [769, 321] width 61 height 17
